Goal: Task Accomplishment & Management: Use online tool/utility

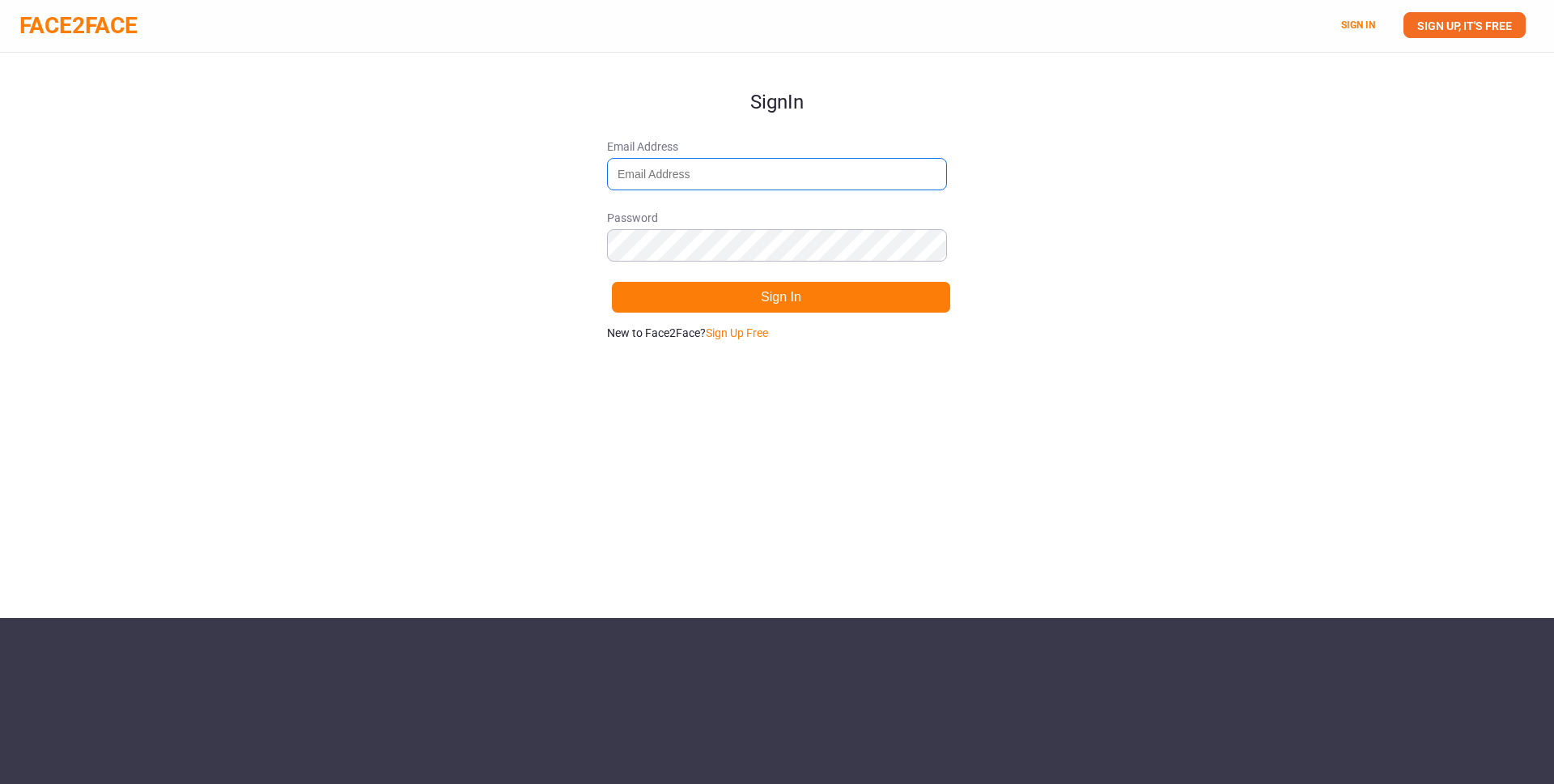
click at [750, 167] on input "Email Address" at bounding box center [777, 173] width 340 height 33
type input "[DOMAIN_NAME][EMAIL_ADDRESS][DOMAIN_NAME]"
click at [761, 309] on button "Sign In" at bounding box center [782, 297] width 340 height 33
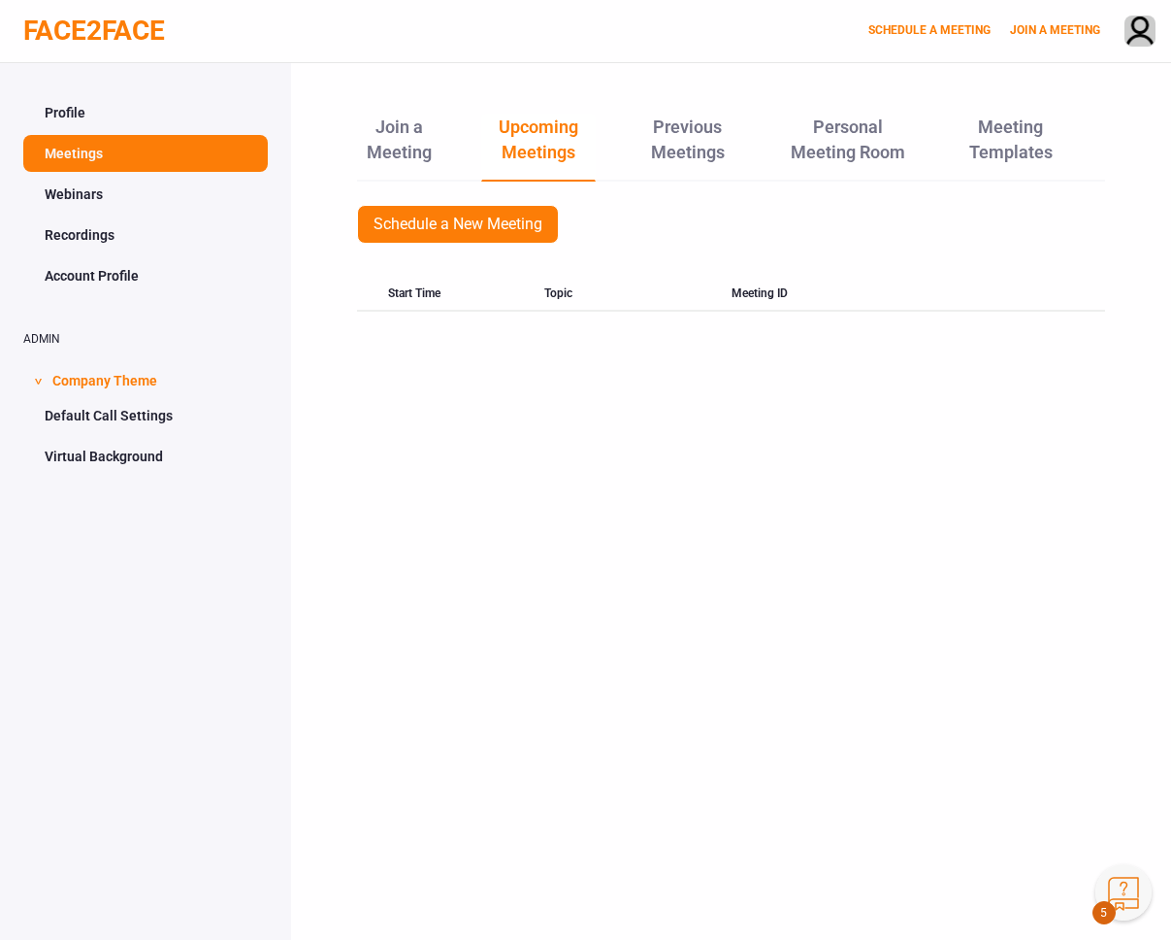
click at [98, 161] on link "Meetings" at bounding box center [145, 153] width 245 height 37
click at [93, 185] on link "Webinars" at bounding box center [145, 194] width 245 height 37
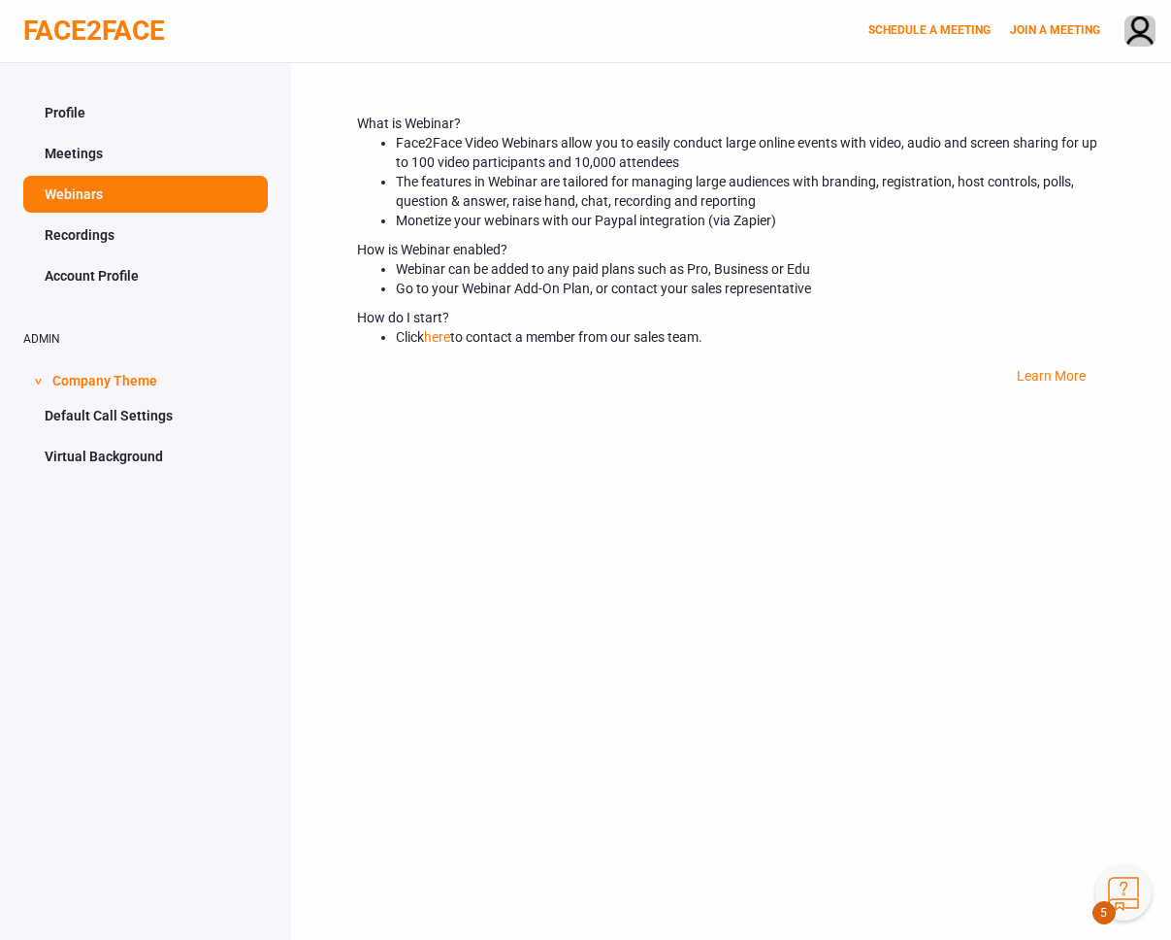
click at [95, 241] on link "Recordings" at bounding box center [145, 234] width 245 height 37
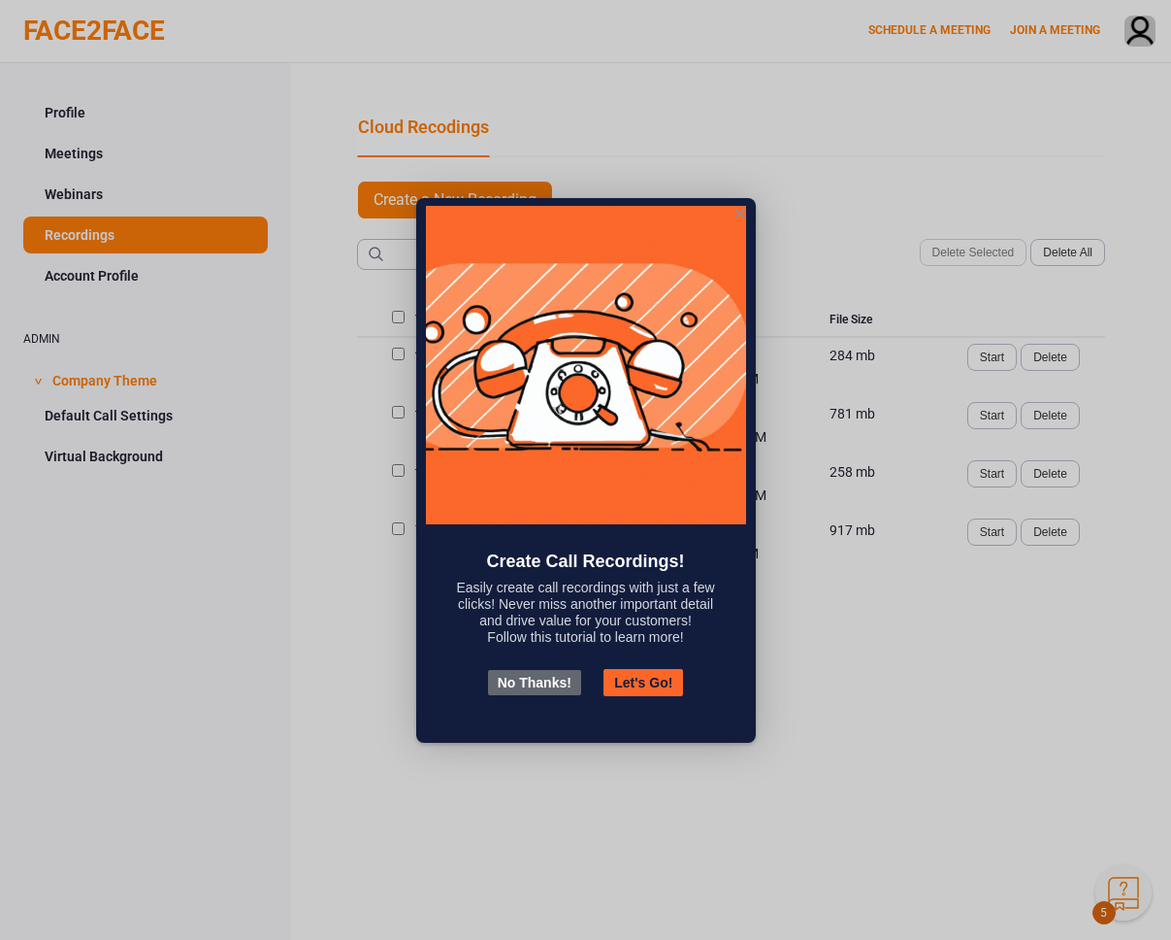
click at [548, 683] on button "No Thanks!" at bounding box center [534, 682] width 93 height 25
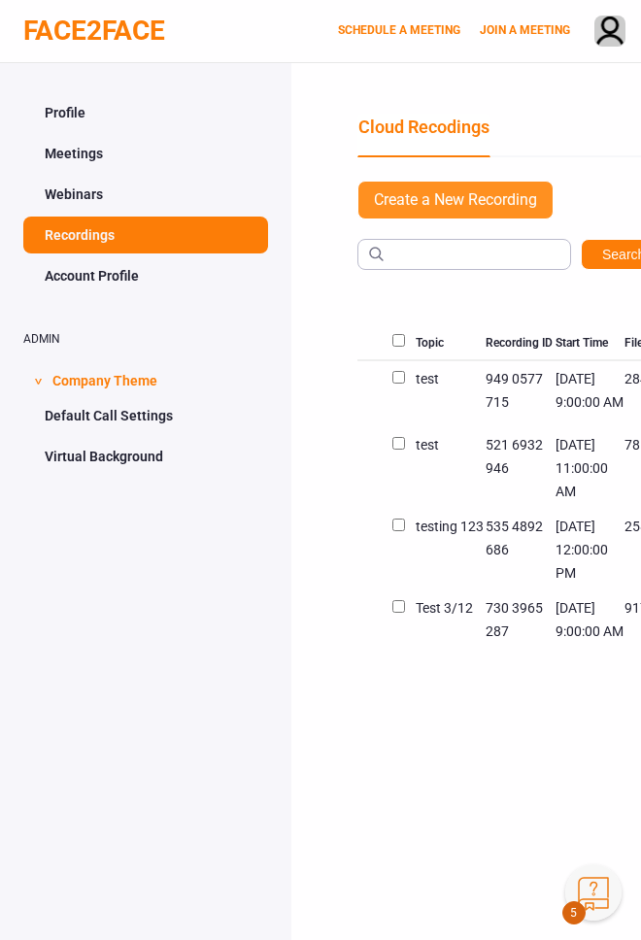
click at [473, 192] on link "Create a New Recording" at bounding box center [455, 200] width 196 height 39
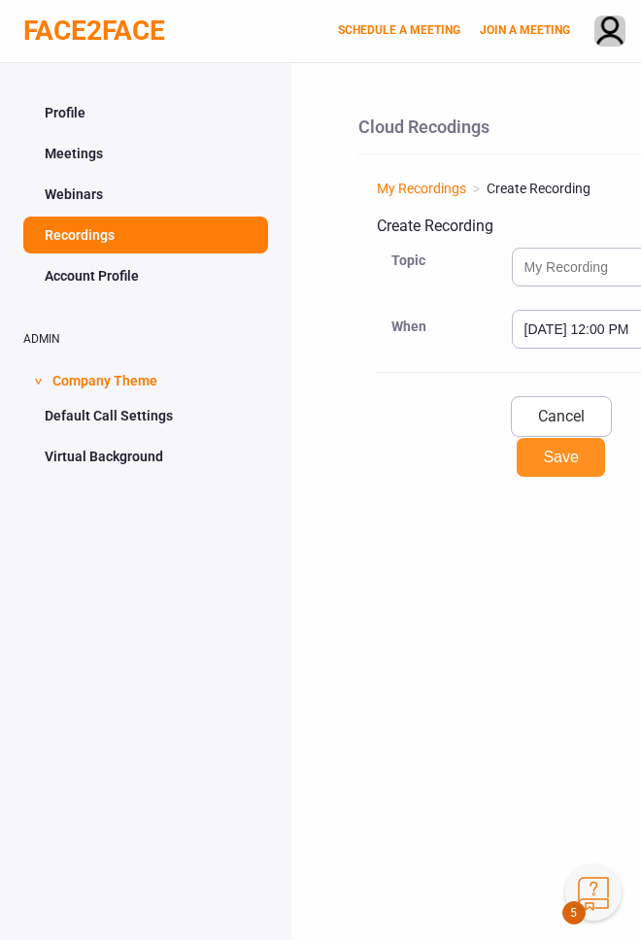
click at [553, 455] on button "Save" at bounding box center [559, 457] width 89 height 41
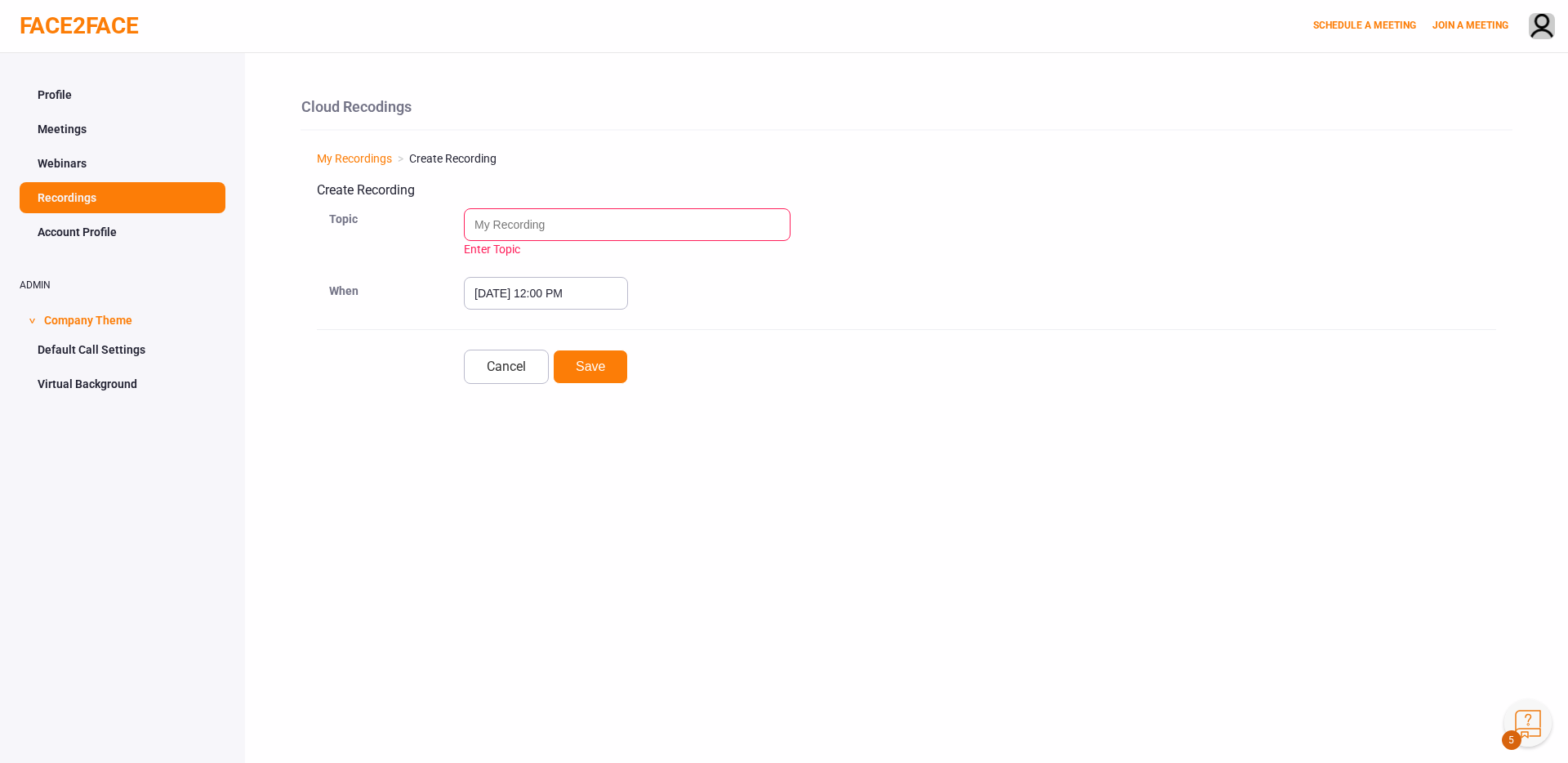
click at [505, 215] on input "Enter Topic" at bounding box center [627, 224] width 327 height 33
